Goal: Task Accomplishment & Management: Complete application form

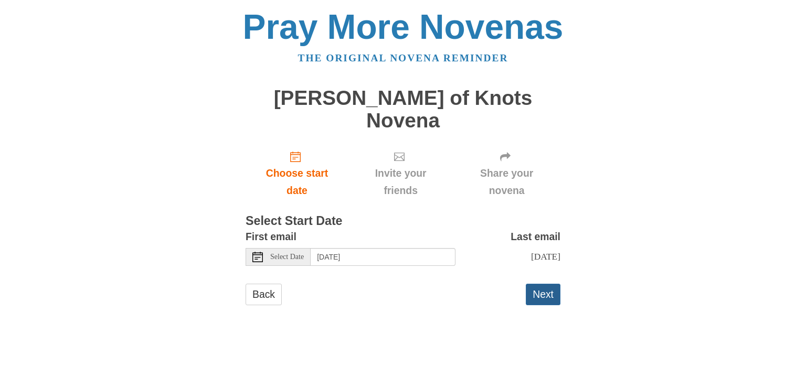
click at [545, 284] on button "Next" at bounding box center [543, 295] width 35 height 22
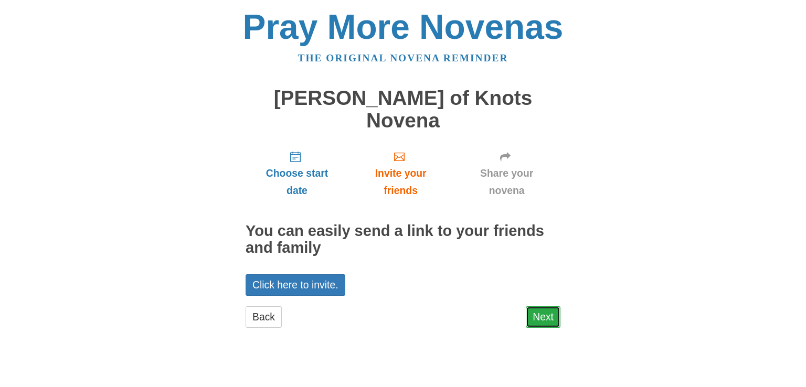
click at [554, 307] on link "Next" at bounding box center [543, 318] width 35 height 22
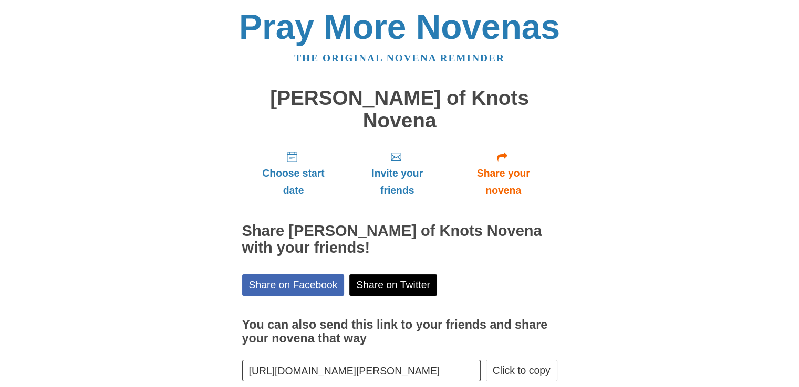
scroll to position [34, 0]
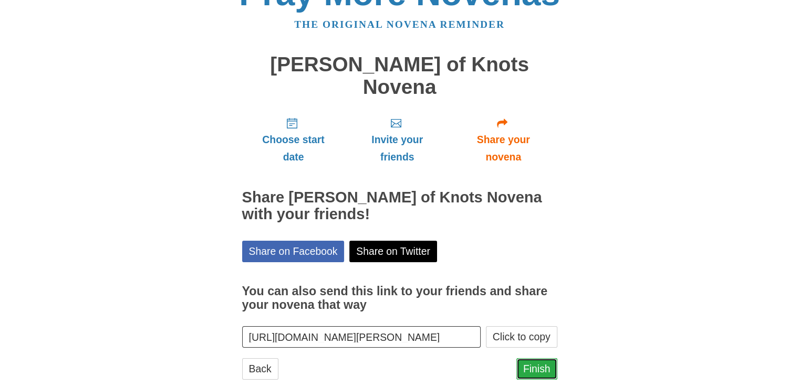
click at [532, 359] on link "Finish" at bounding box center [536, 370] width 41 height 22
